Goal: Find specific page/section: Find specific page/section

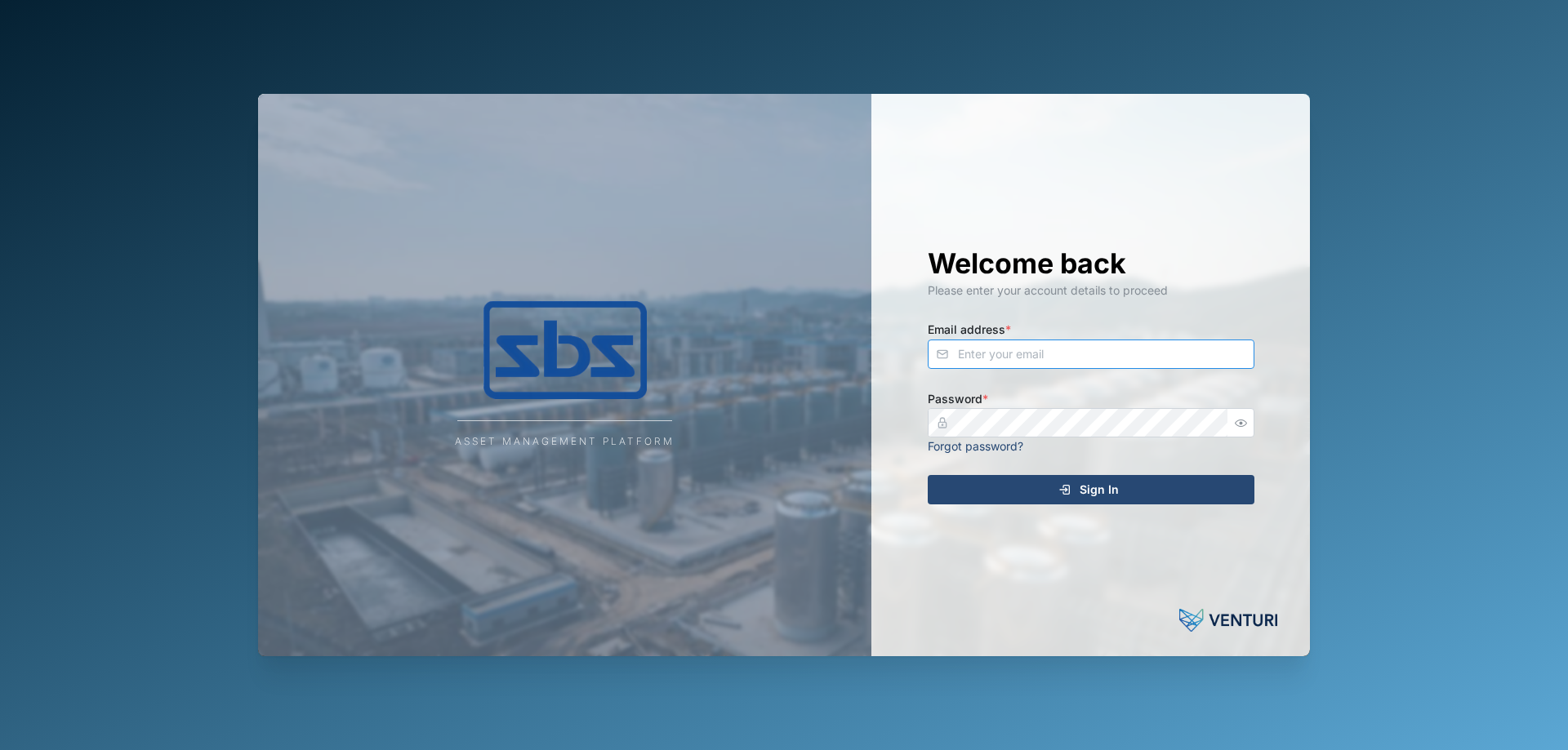
click at [1022, 349] on input "Email address *" at bounding box center [1090, 355] width 327 height 29
type input "[PERSON_NAME][EMAIL_ADDRESS][DOMAIN_NAME]"
click at [1105, 493] on span "Sign In" at bounding box center [1099, 489] width 39 height 28
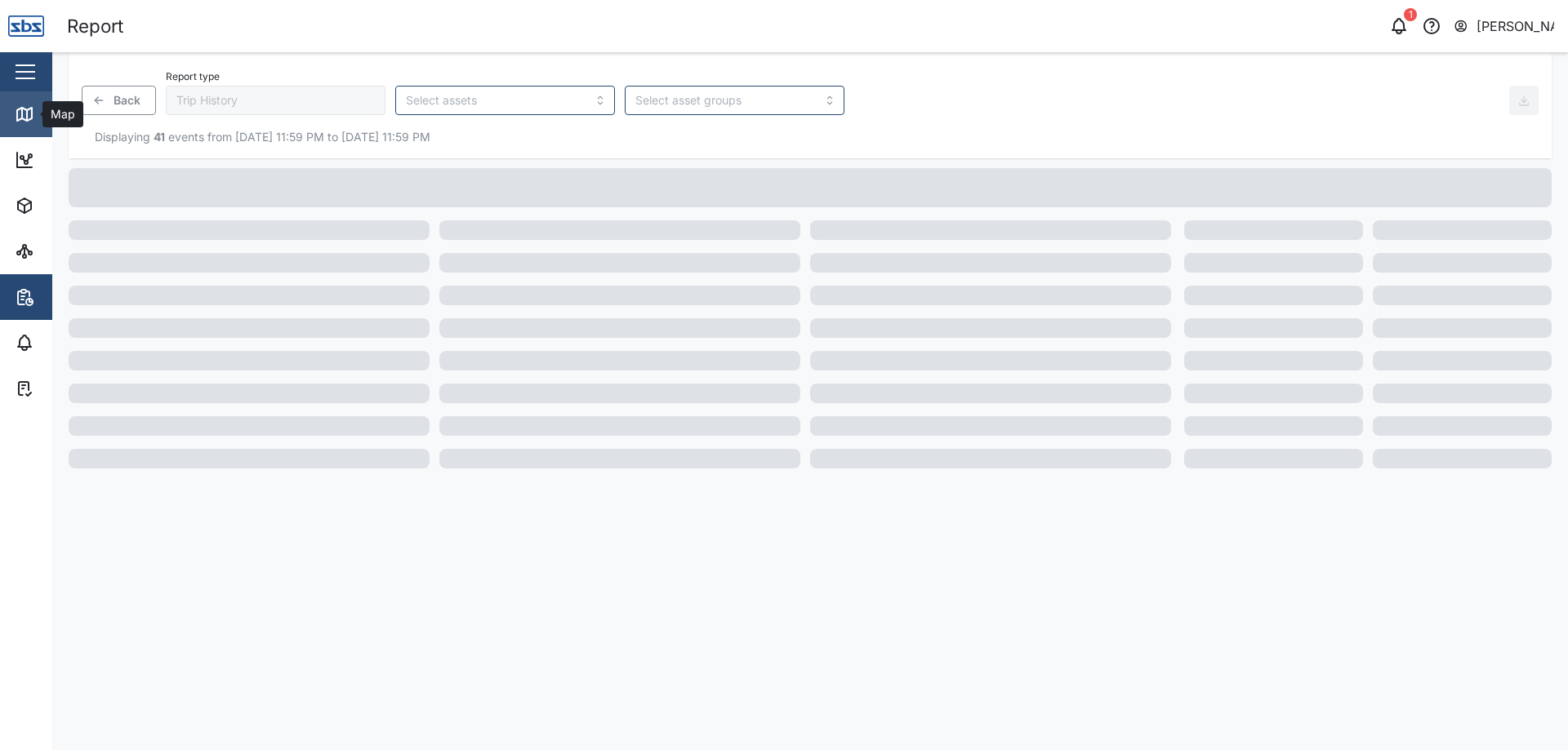
click at [30, 113] on icon at bounding box center [24, 114] width 19 height 19
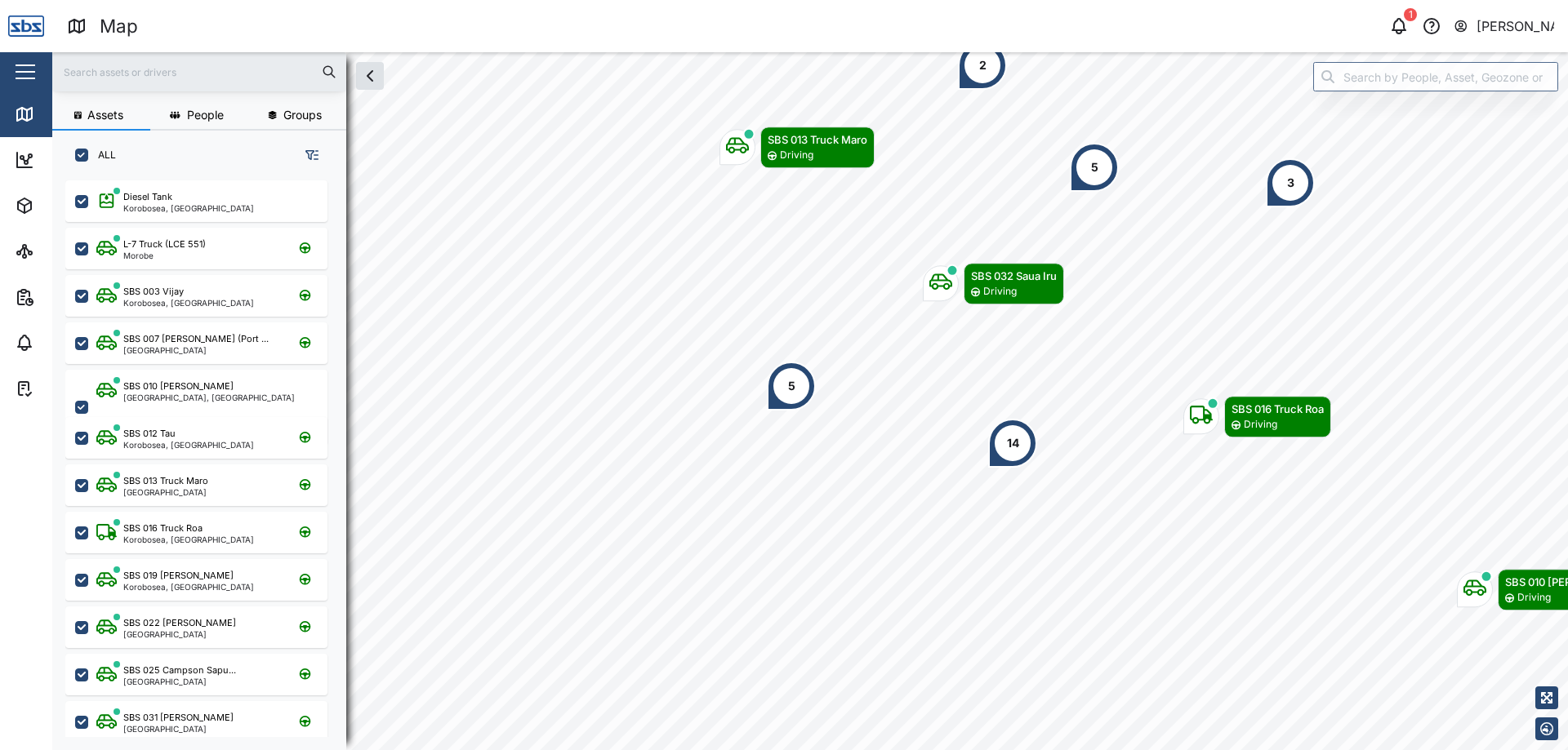
scroll to position [550, 256]
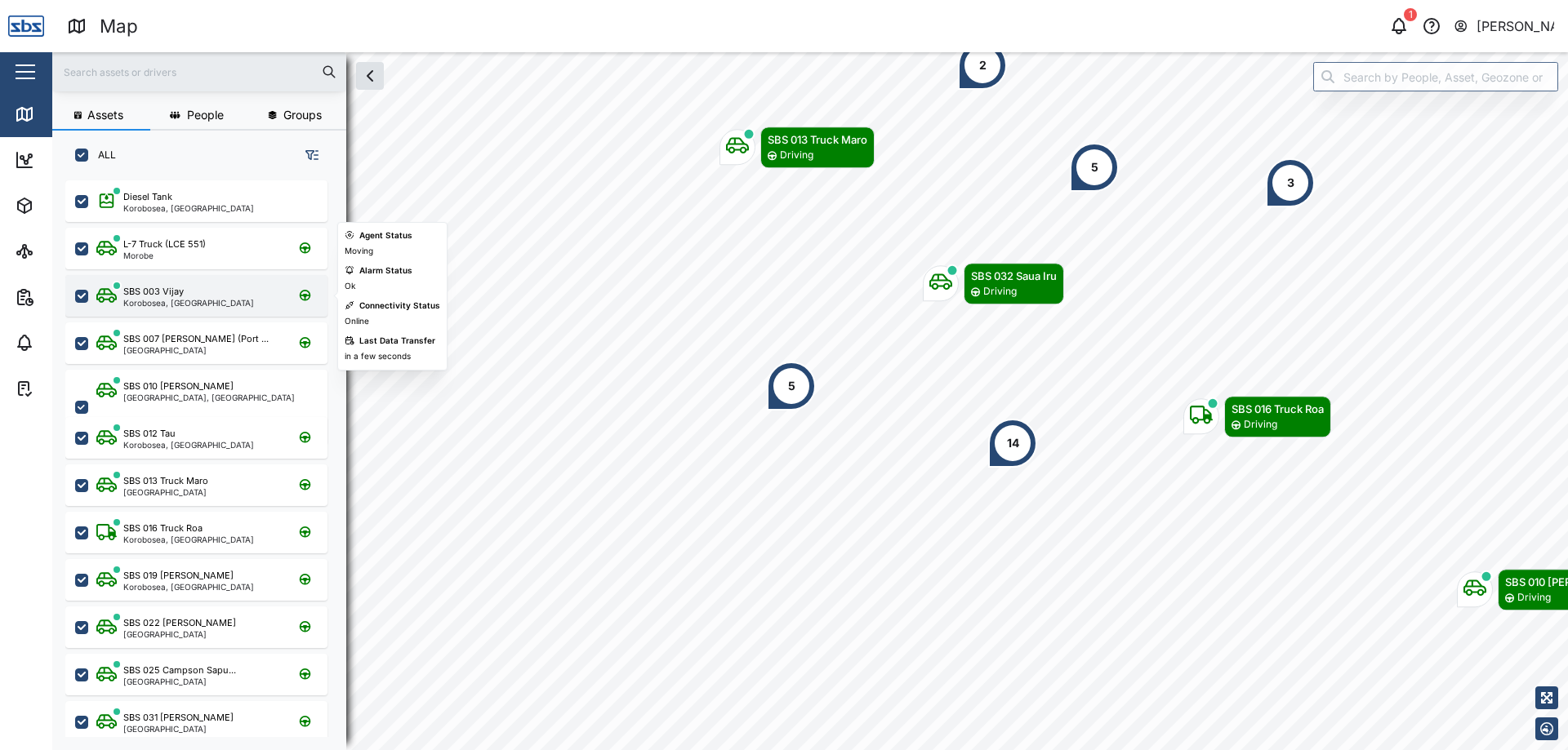
click at [202, 305] on div "Korobosea, [GEOGRAPHIC_DATA]" at bounding box center [188, 302] width 131 height 8
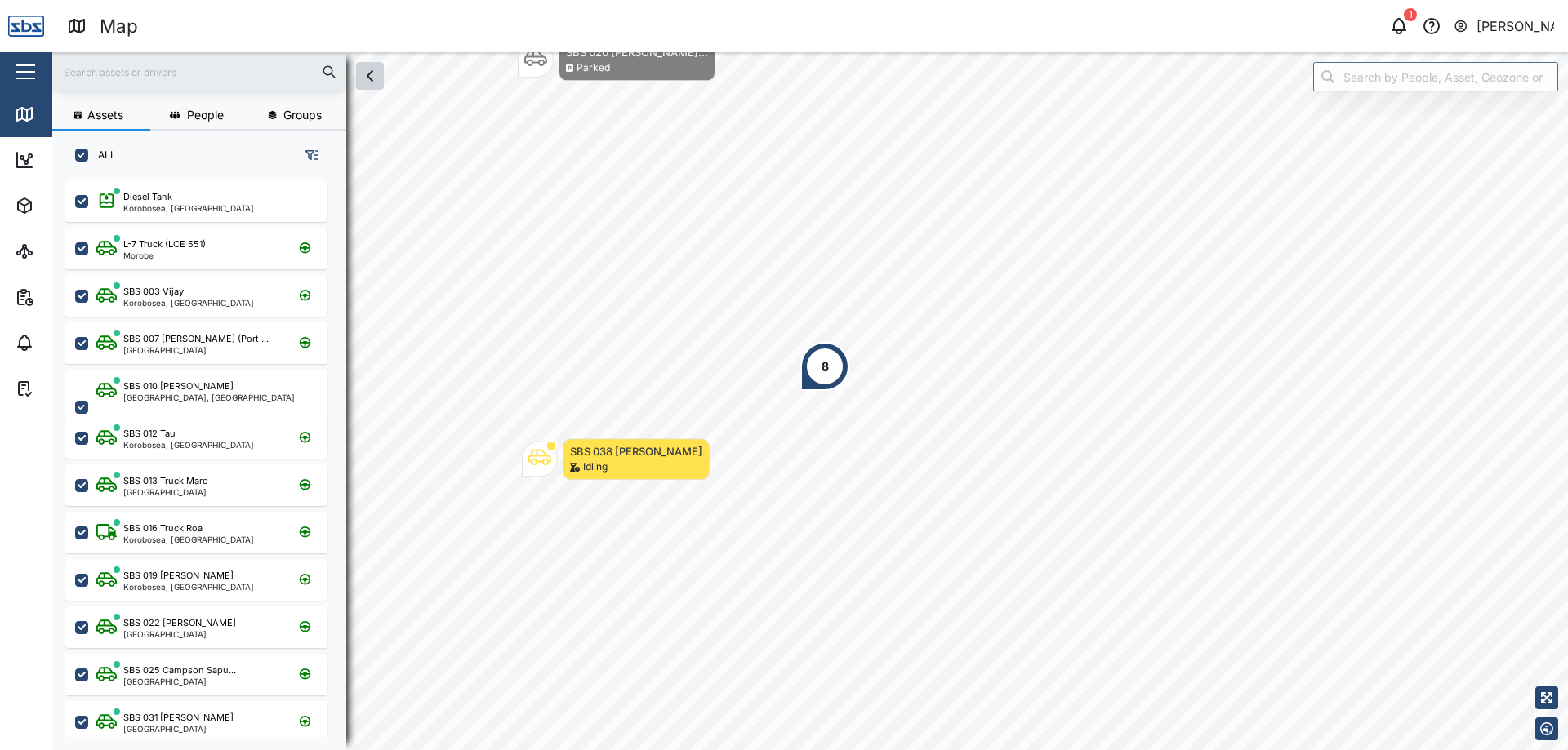
click at [366, 85] on button "button" at bounding box center [369, 76] width 28 height 28
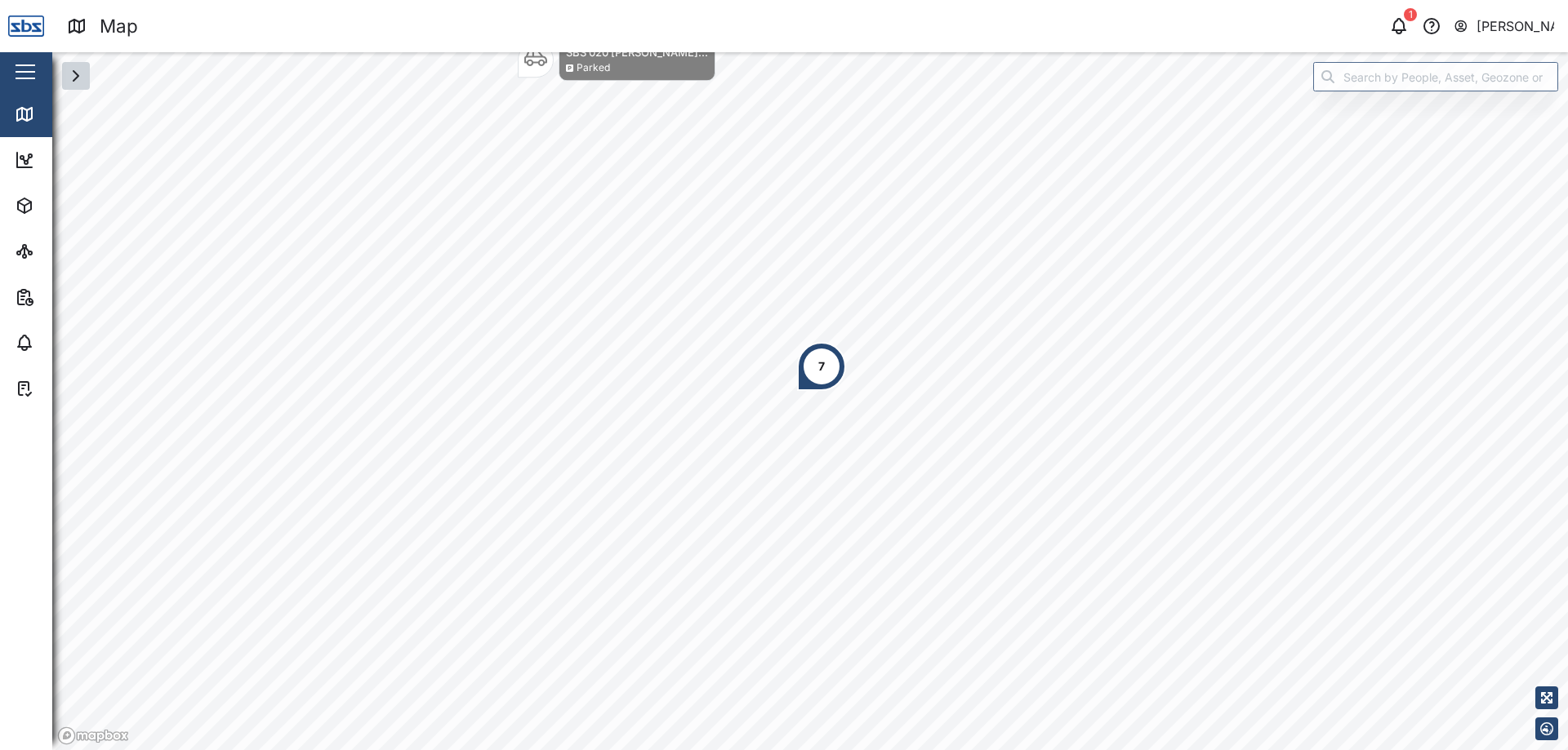
click at [76, 82] on icon "button" at bounding box center [76, 76] width 19 height 19
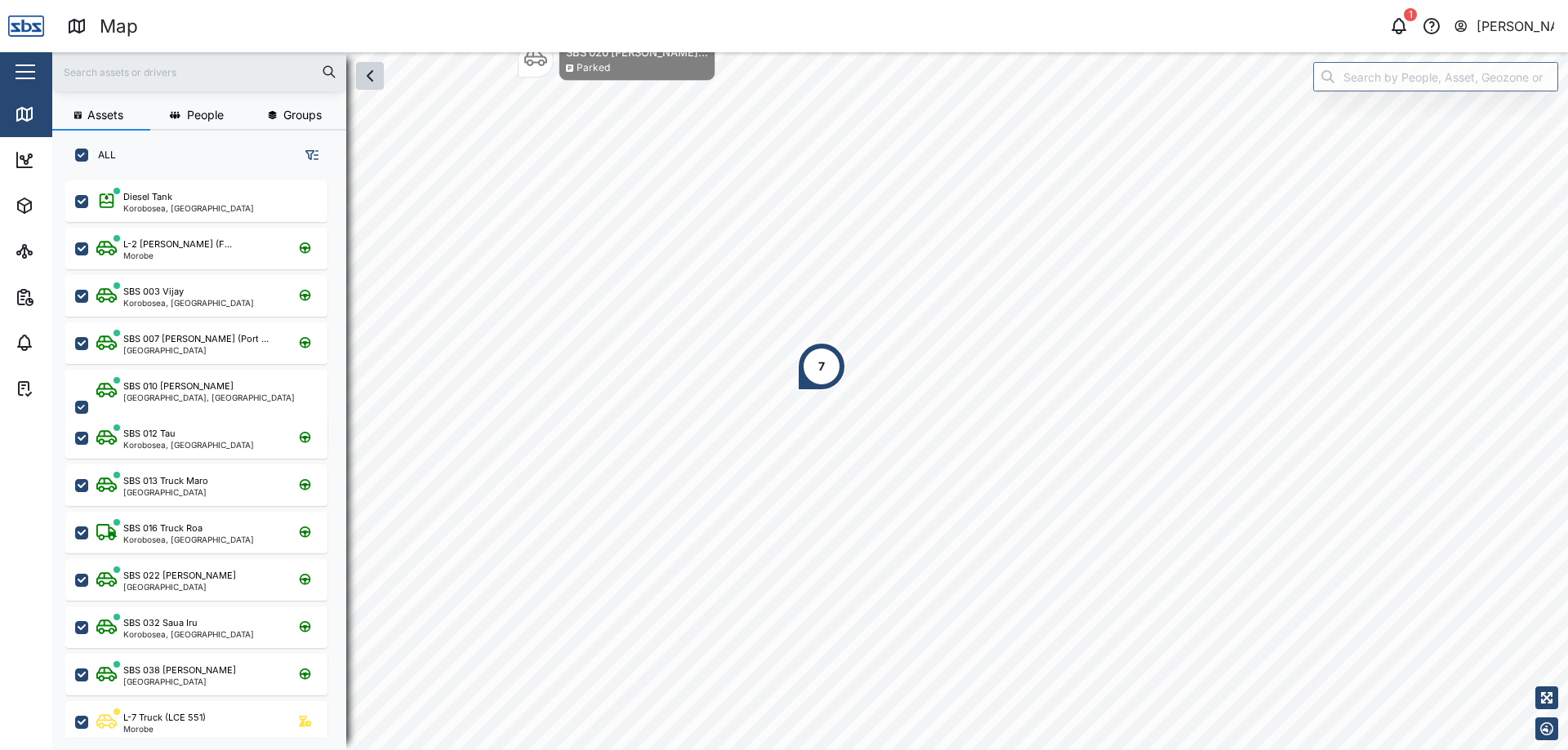
scroll to position [550, 256]
click at [182, 298] on div "Korobosea, [GEOGRAPHIC_DATA]" at bounding box center [188, 302] width 131 height 8
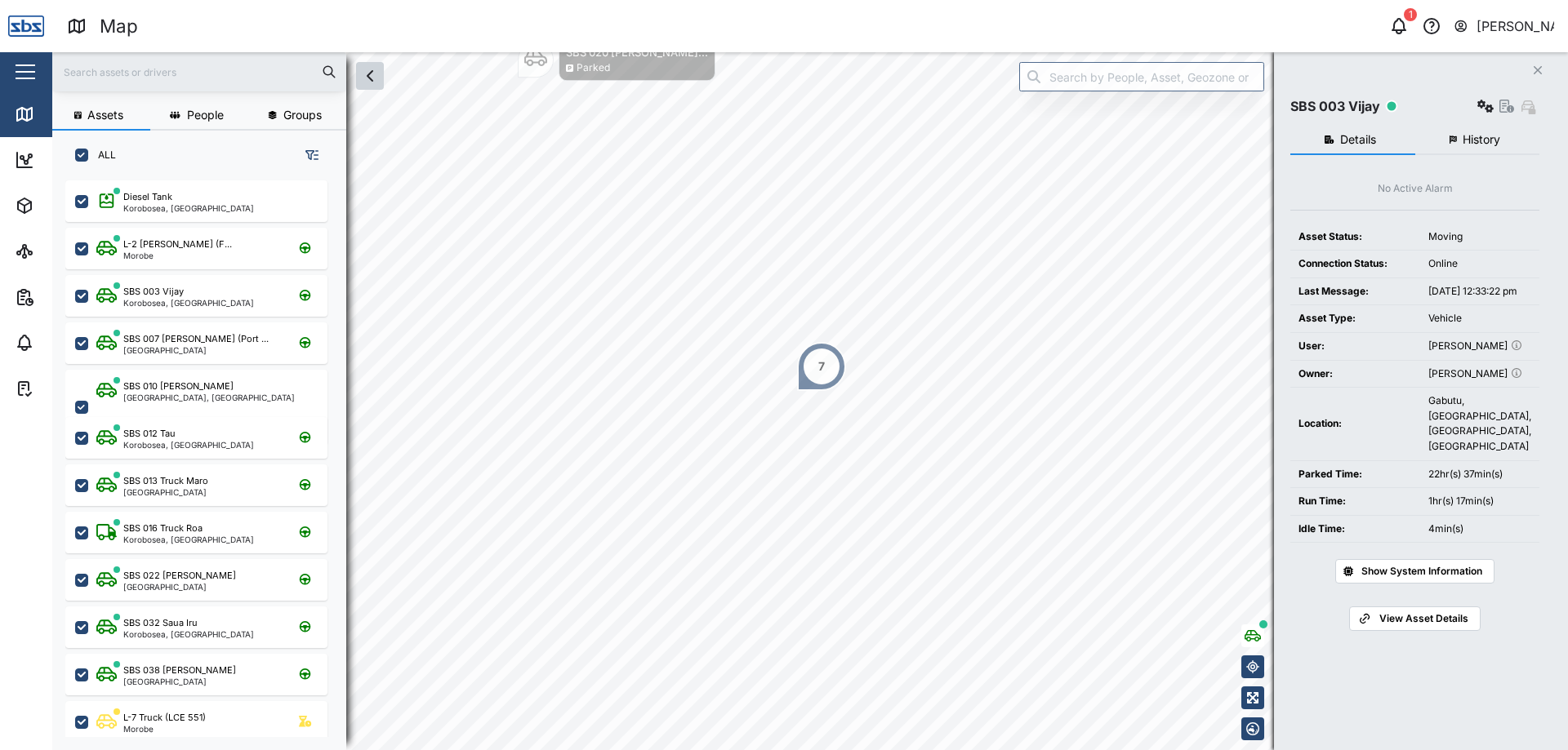
click at [1542, 69] on icon "Close" at bounding box center [1538, 70] width 10 height 13
